Goal: Task Accomplishment & Management: Complete application form

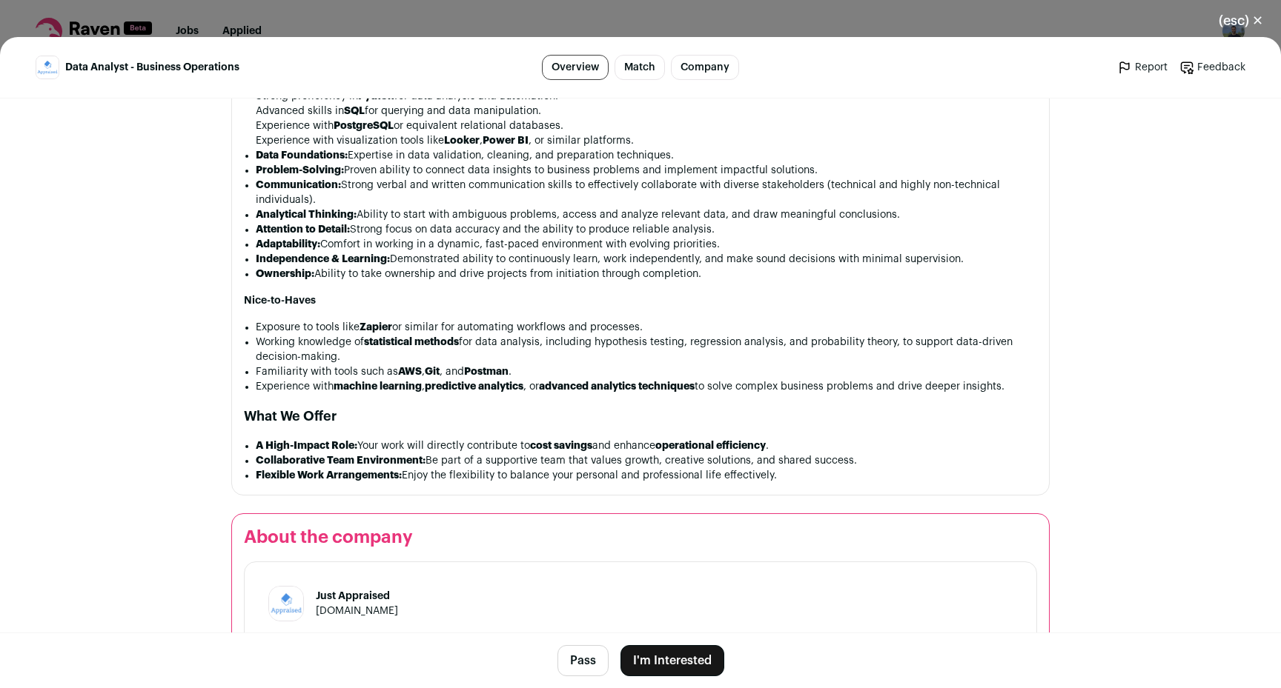
scroll to position [1309, 0]
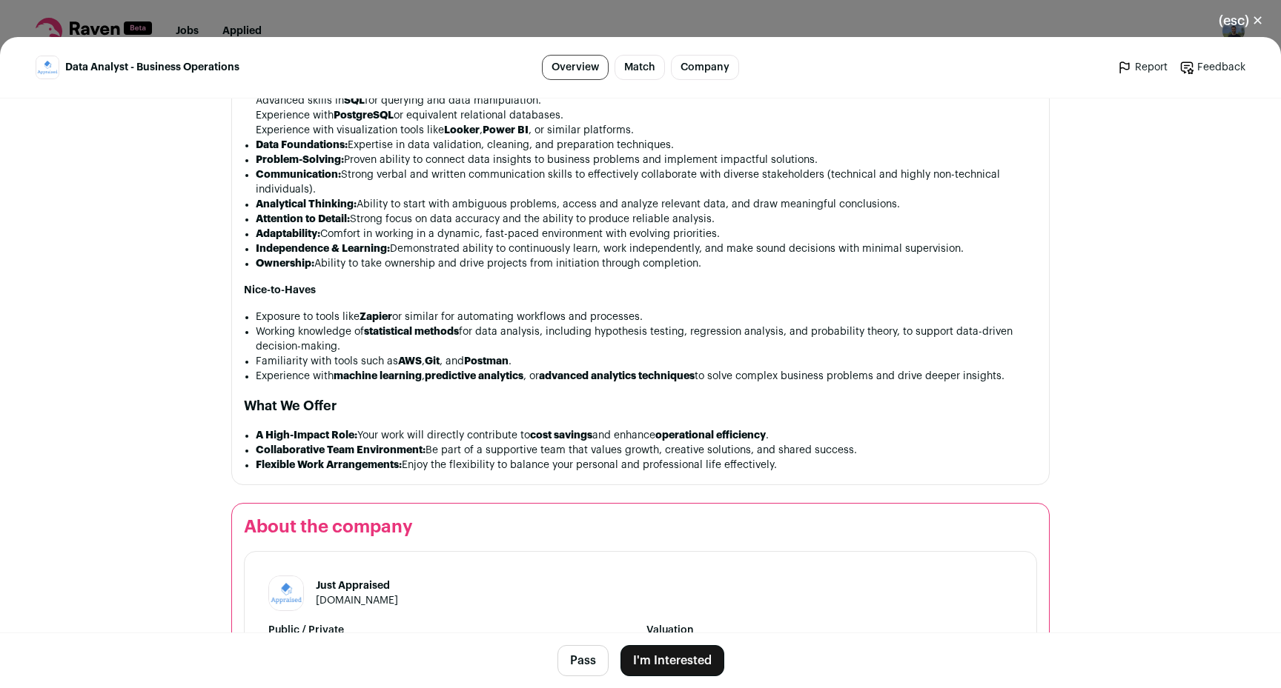
click at [673, 652] on button "I'm Interested" at bounding box center [672, 660] width 104 height 31
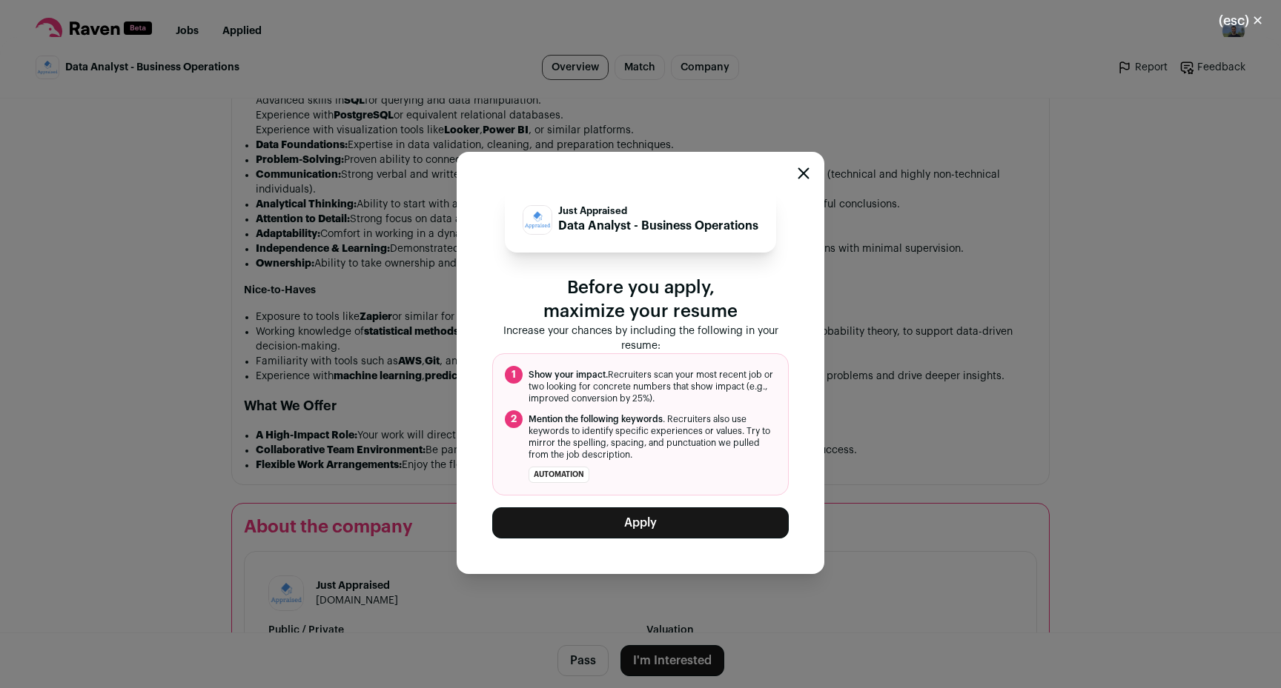
click at [656, 525] on button "Apply" at bounding box center [640, 523] width 296 height 31
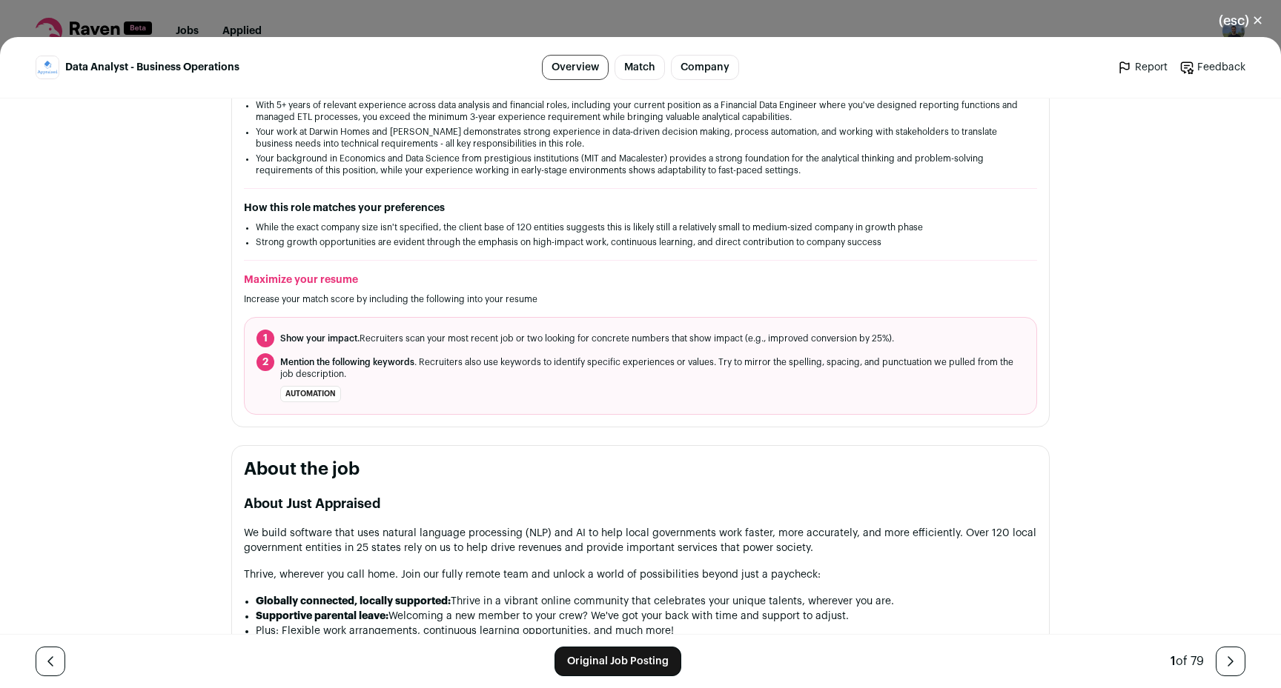
scroll to position [308, 0]
click at [585, 654] on link "Original Job Posting" at bounding box center [617, 662] width 127 height 30
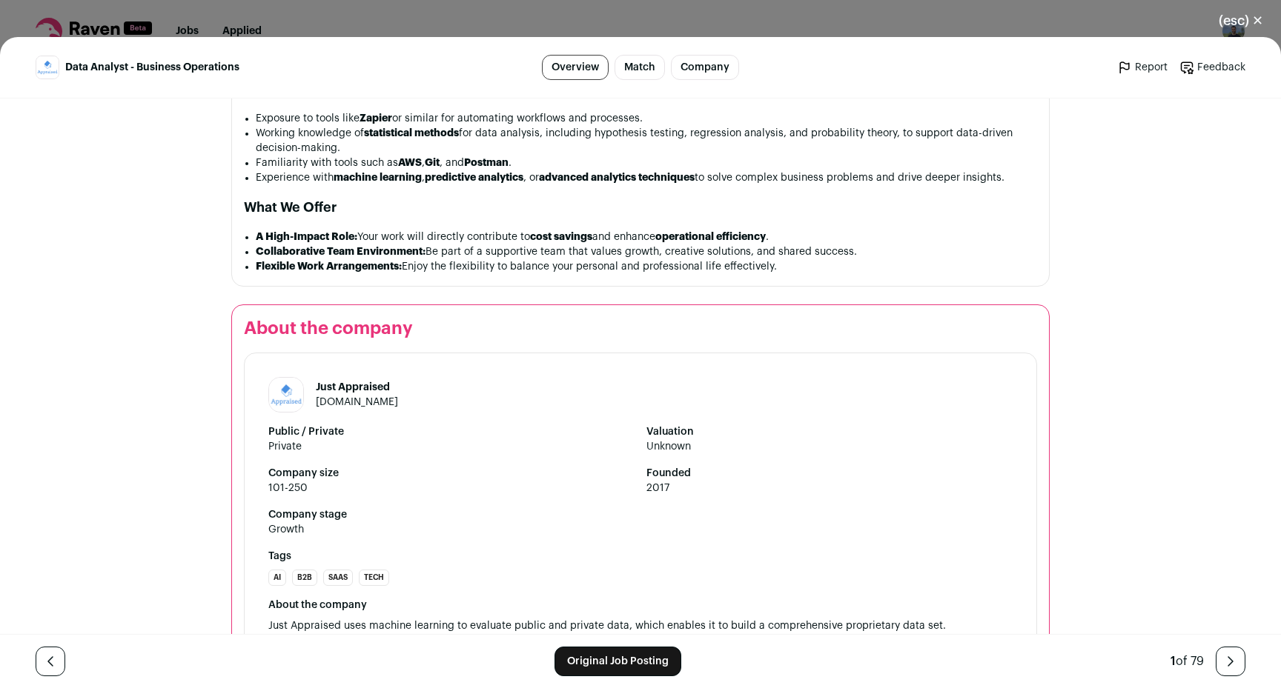
scroll to position [1562, 0]
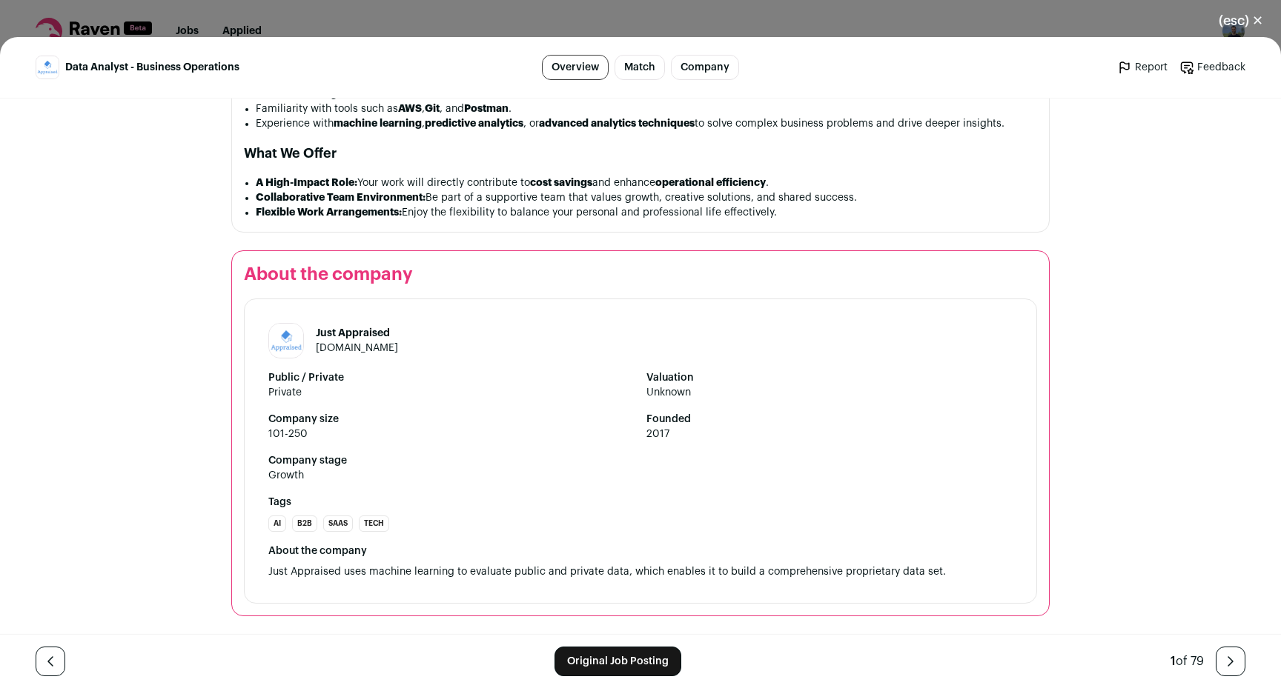
click at [390, 347] on link "justappraised.com" at bounding box center [357, 348] width 82 height 10
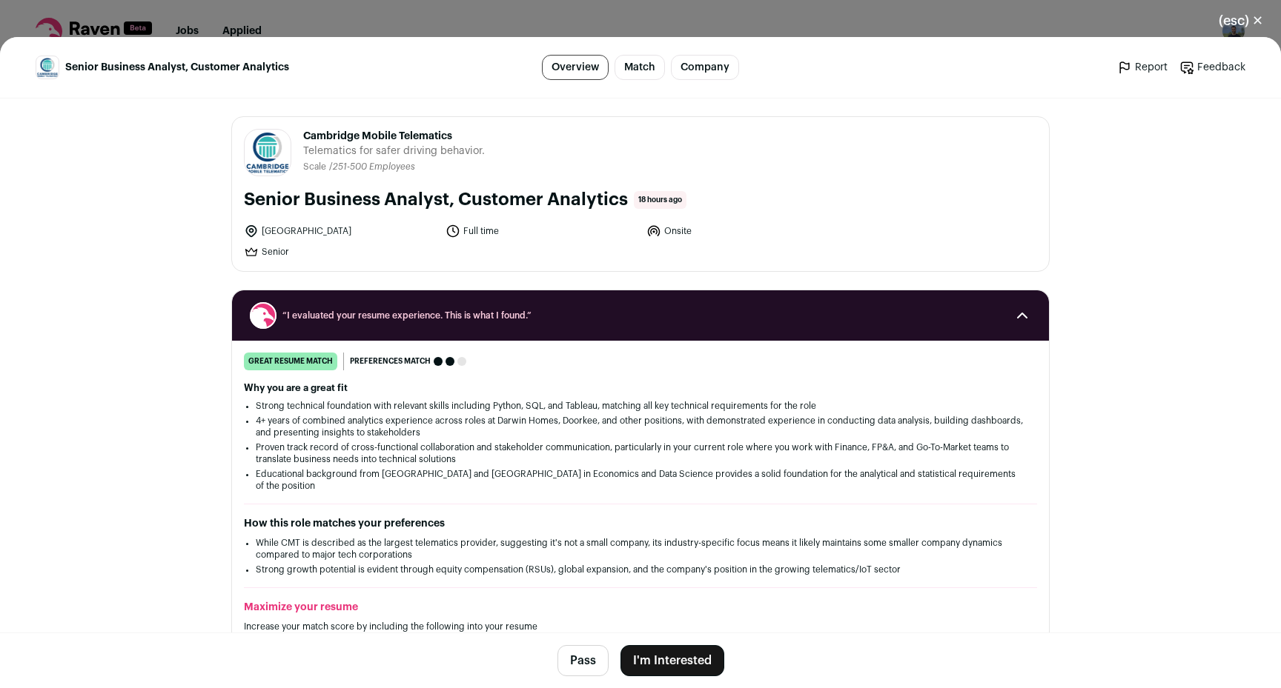
click at [684, 651] on button "I'm Interested" at bounding box center [672, 660] width 104 height 31
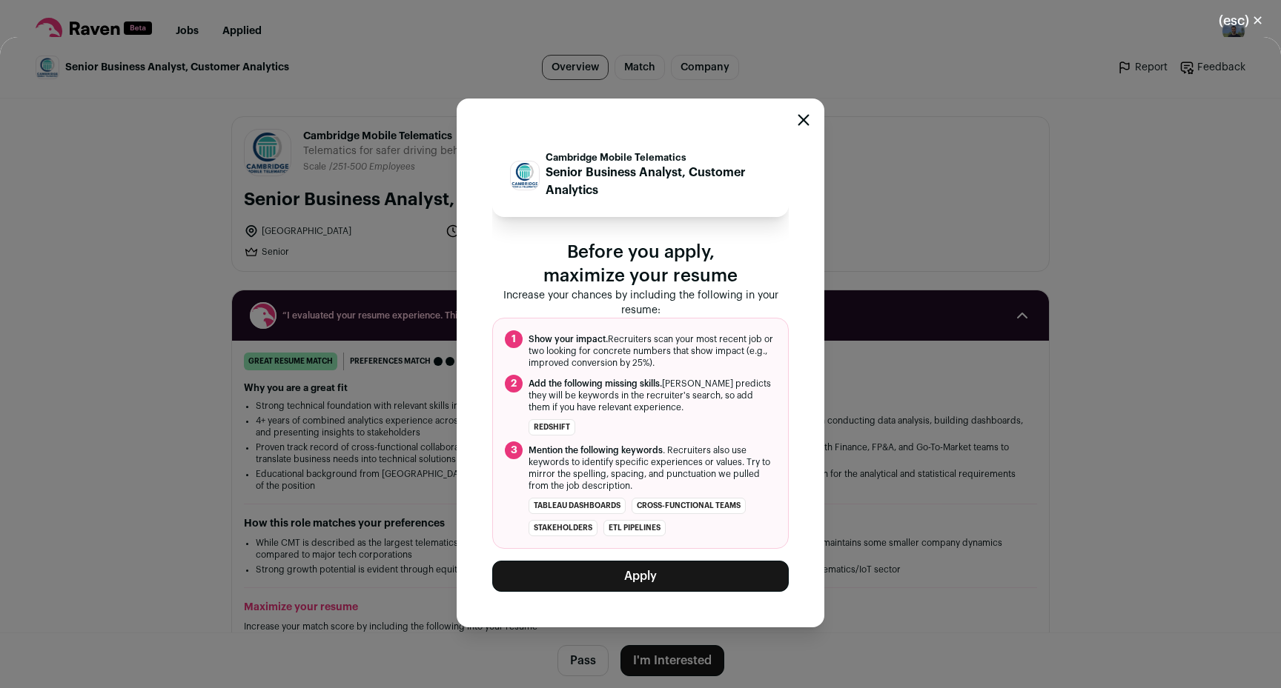
click at [651, 574] on button "Apply" at bounding box center [640, 576] width 296 height 31
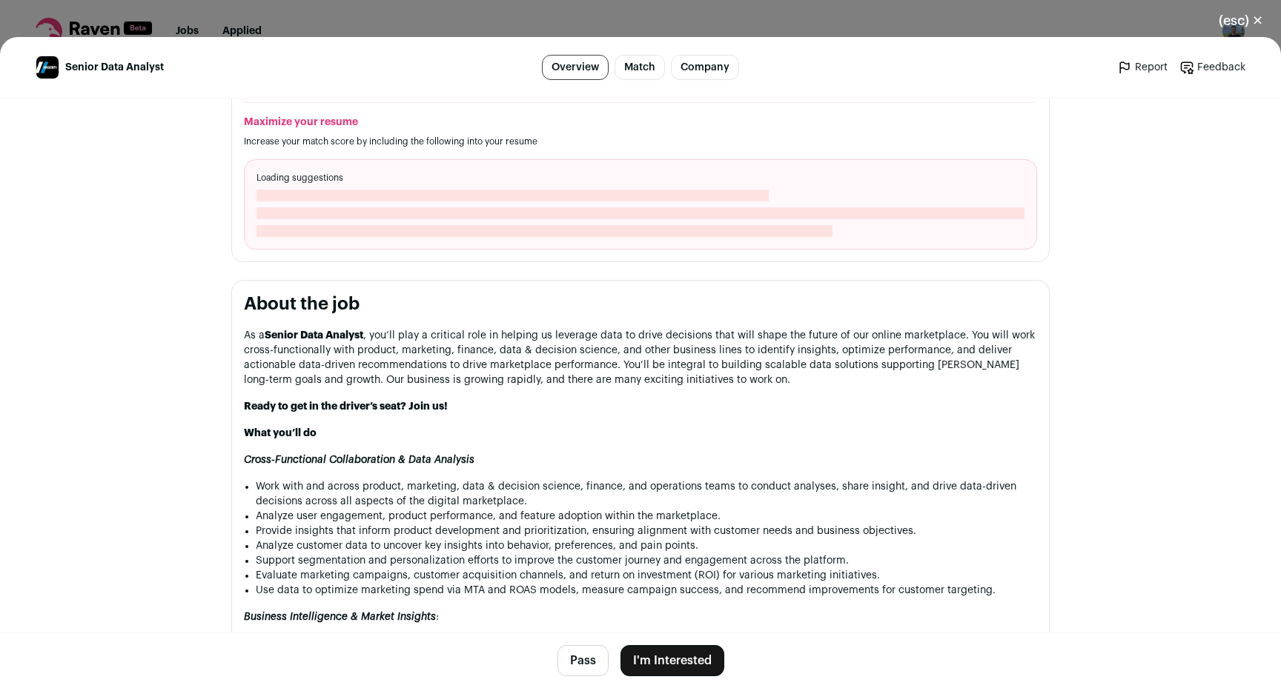
scroll to position [891, 0]
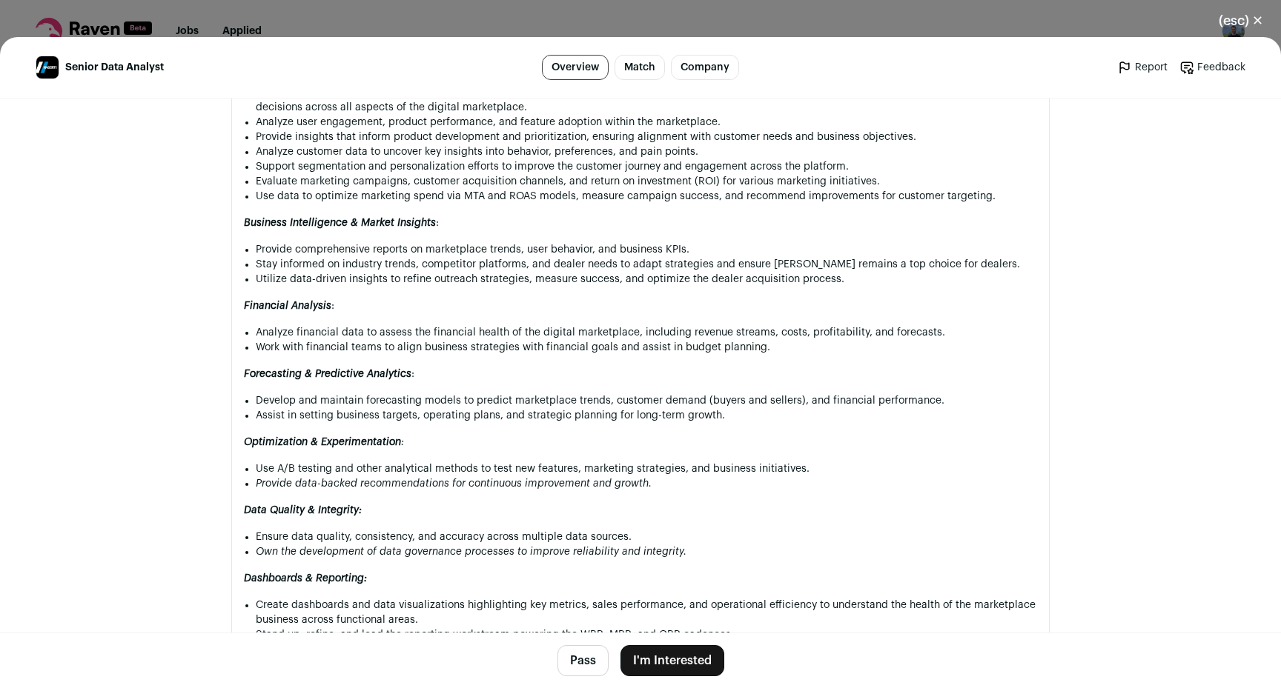
click at [680, 651] on button "I'm Interested" at bounding box center [672, 660] width 104 height 31
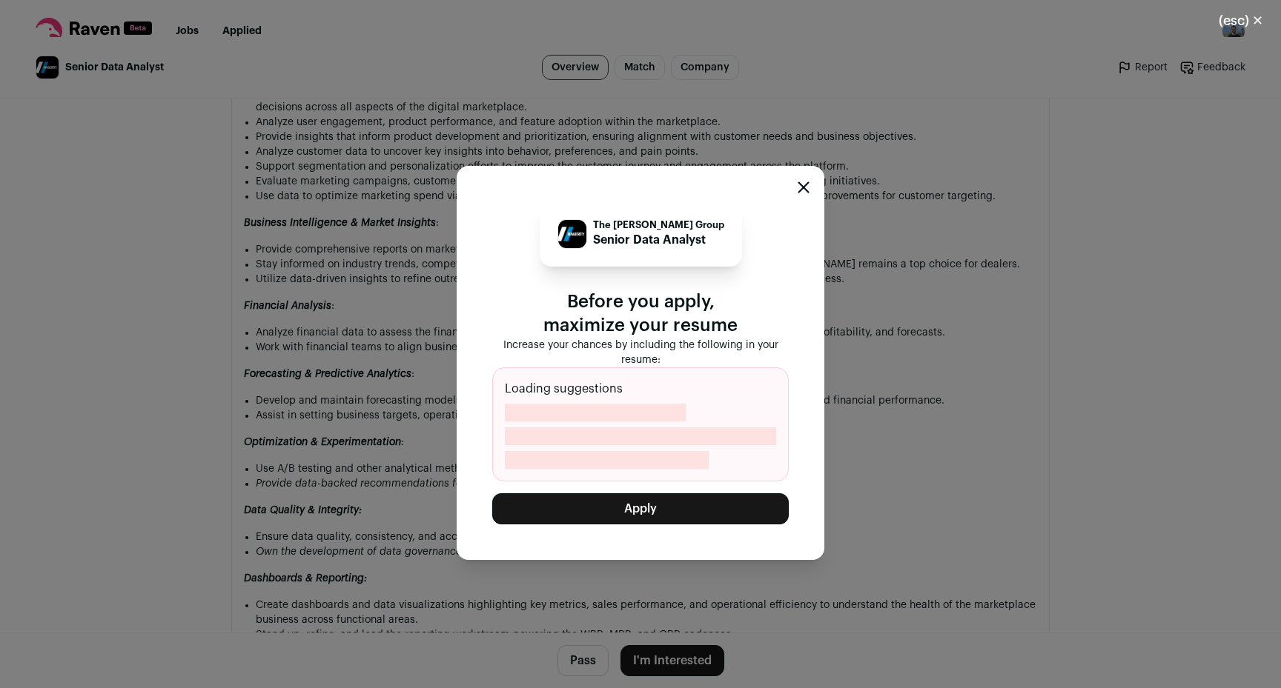
click at [646, 516] on button "Apply" at bounding box center [640, 509] width 296 height 31
